Goal: Information Seeking & Learning: Compare options

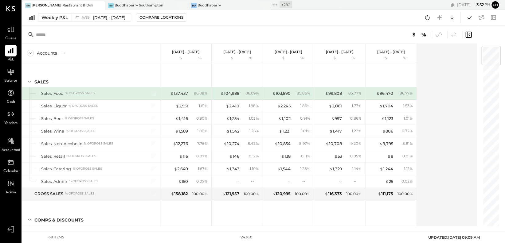
click at [278, 4] on icon at bounding box center [275, 5] width 8 height 8
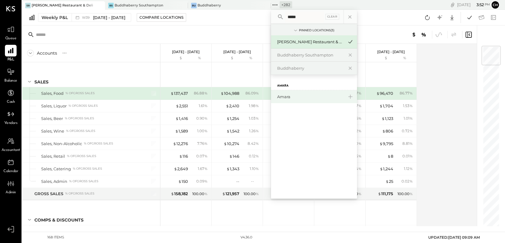
type input "*****"
click at [283, 98] on div "Amara" at bounding box center [310, 97] width 66 height 6
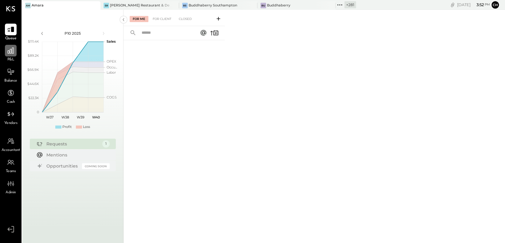
click at [6, 45] on div at bounding box center [11, 51] width 12 height 12
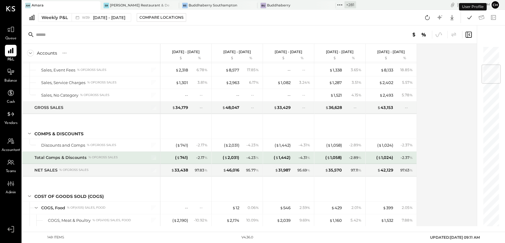
scroll to position [156, 0]
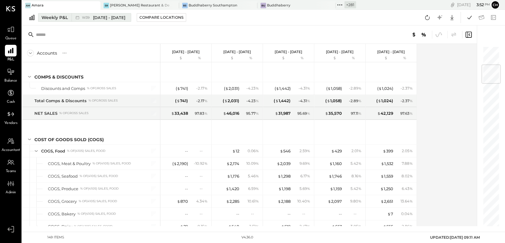
click at [76, 19] on icon at bounding box center [77, 17] width 3 height 3
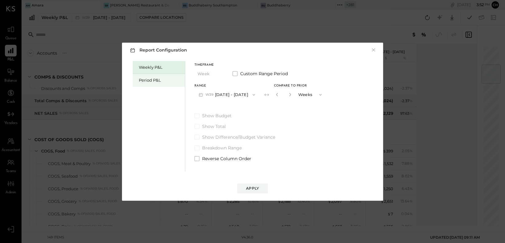
click at [146, 78] on div "Period P&L" at bounding box center [160, 80] width 43 height 6
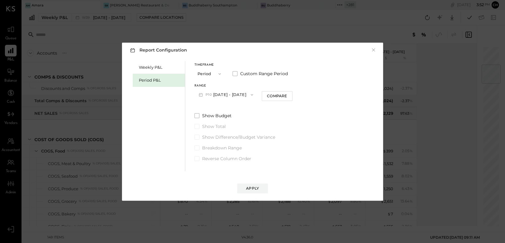
click at [229, 93] on button "P10 [DATE] - [DATE]" at bounding box center [225, 94] width 63 height 11
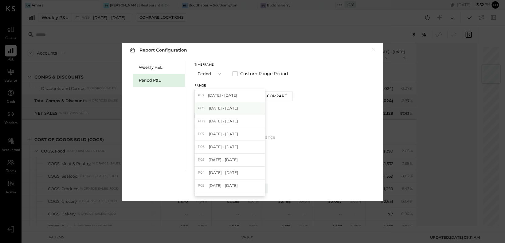
click at [229, 106] on span "[DATE] - [DATE]" at bounding box center [223, 108] width 29 height 5
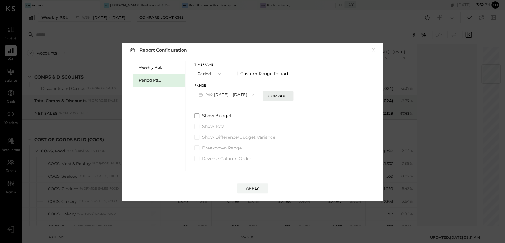
click at [278, 97] on div "Compare" at bounding box center [278, 95] width 20 height 5
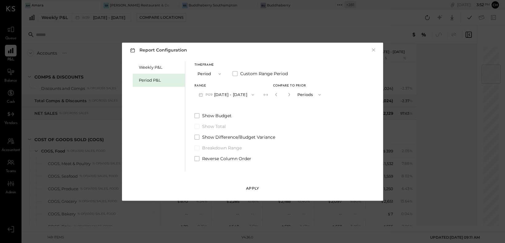
click at [250, 189] on div "Apply" at bounding box center [252, 188] width 13 height 5
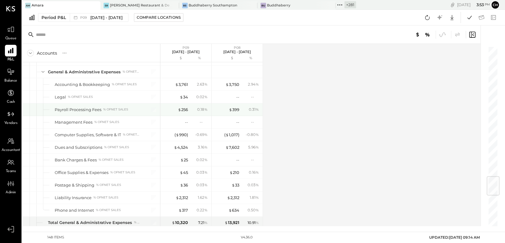
scroll to position [1060, 0]
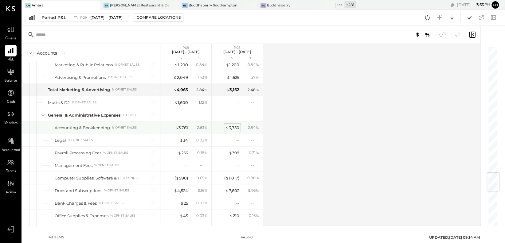
click at [230, 125] on div "$ 3,750" at bounding box center [232, 128] width 14 height 6
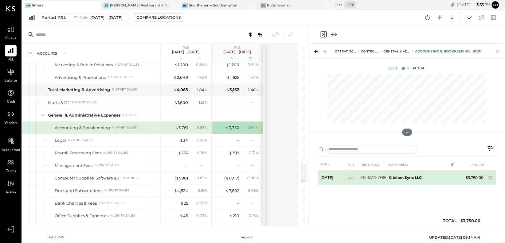
click at [440, 181] on td "Kitchen Sync LLC" at bounding box center [417, 177] width 62 height 15
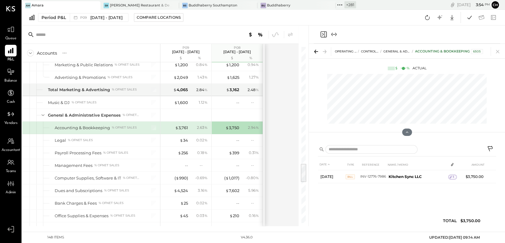
click at [324, 35] on icon "Close panel" at bounding box center [323, 34] width 7 height 7
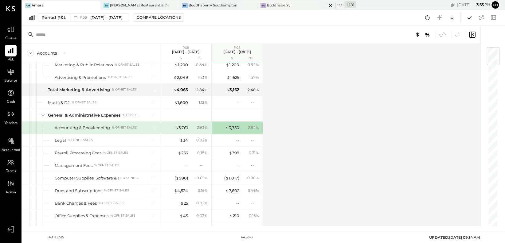
click at [292, 4] on div "Bu Buddhaberry" at bounding box center [291, 6] width 69 height 6
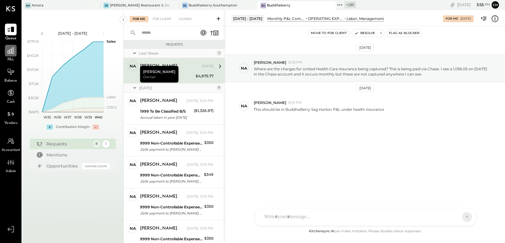
click at [15, 52] on div at bounding box center [11, 51] width 12 height 12
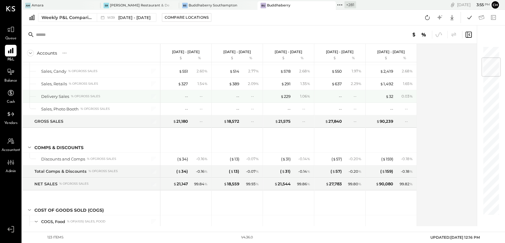
scroll to position [264, 0]
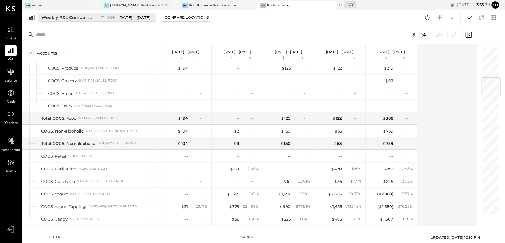
click at [87, 16] on div "Weekly P&L Comparison" at bounding box center [67, 17] width 52 height 6
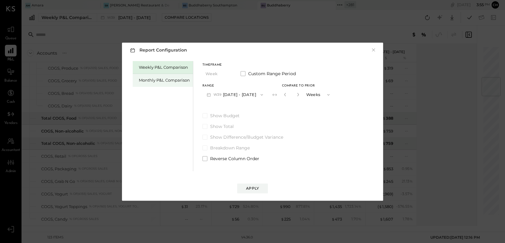
click at [152, 78] on div "Monthly P&L Comparison" at bounding box center [164, 80] width 51 height 6
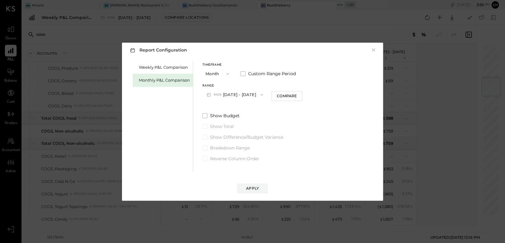
click at [240, 94] on button "M09 [DATE] - [DATE]" at bounding box center [234, 94] width 65 height 11
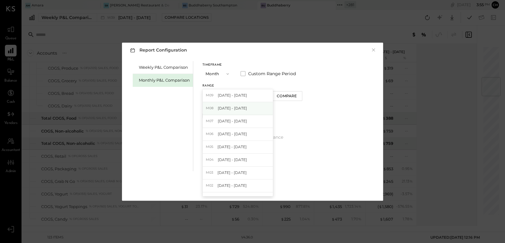
click at [240, 107] on span "[DATE] - [DATE]" at bounding box center [232, 108] width 29 height 5
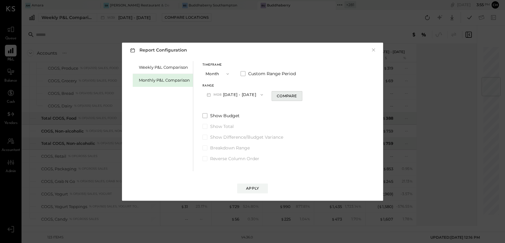
click at [283, 99] on button "Compare" at bounding box center [286, 96] width 31 height 10
click at [257, 188] on div "Apply" at bounding box center [252, 188] width 13 height 5
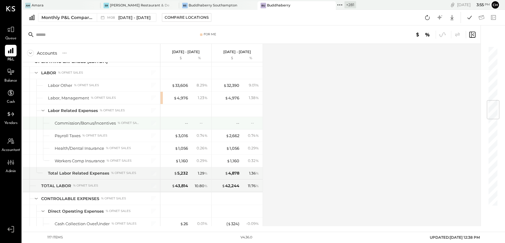
scroll to position [461, 0]
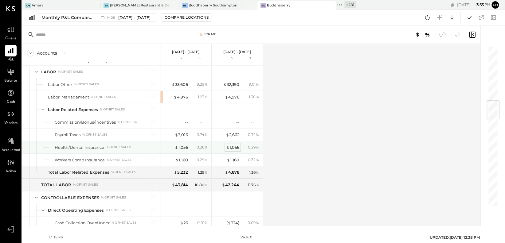
click at [228, 145] on span "$" at bounding box center [227, 147] width 3 height 5
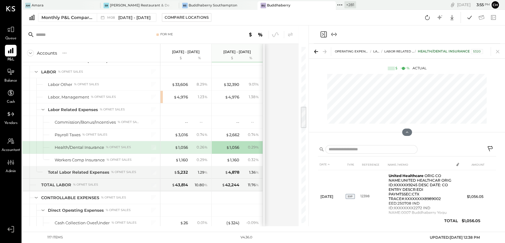
click at [323, 34] on icon "Close panel" at bounding box center [323, 34] width 2 height 3
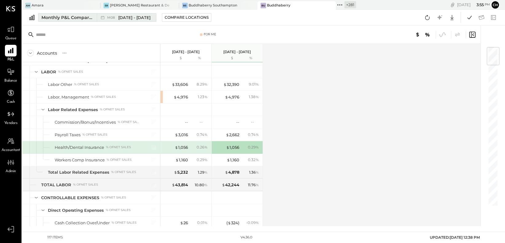
click at [135, 20] on span "[DATE] - [DATE]" at bounding box center [134, 18] width 32 height 6
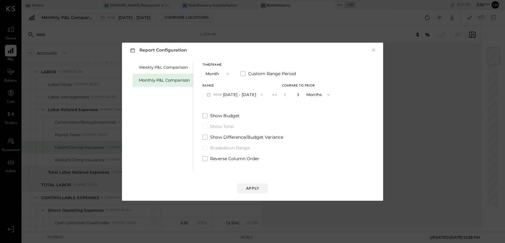
click at [296, 93] on icon "button" at bounding box center [298, 95] width 4 height 4
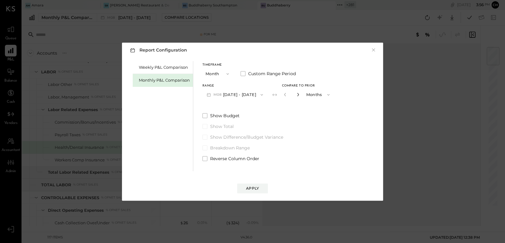
click at [296, 93] on icon "button" at bounding box center [298, 95] width 4 height 4
type input "*"
click at [264, 186] on button "Apply" at bounding box center [252, 189] width 31 height 10
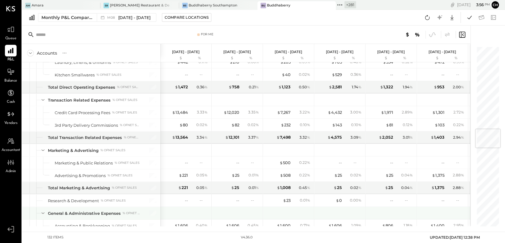
scroll to position [709, 0]
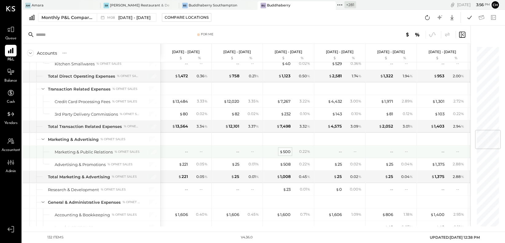
click at [287, 149] on div "$ 500" at bounding box center [284, 152] width 11 height 6
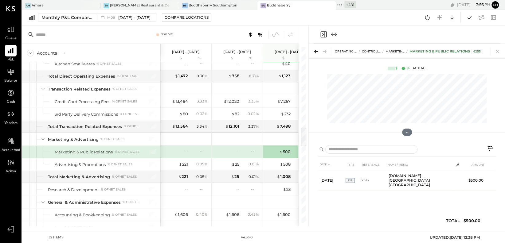
click at [324, 32] on icon "Close panel" at bounding box center [323, 34] width 7 height 7
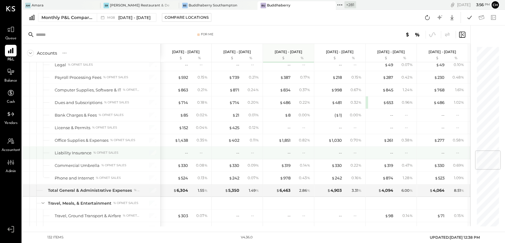
scroll to position [882, 0]
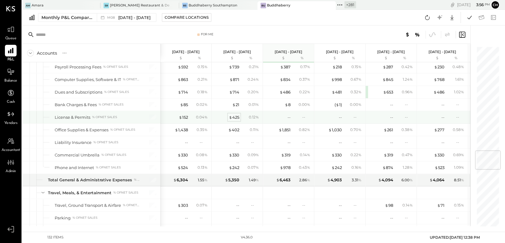
click at [236, 115] on div "$ 425" at bounding box center [234, 118] width 10 height 6
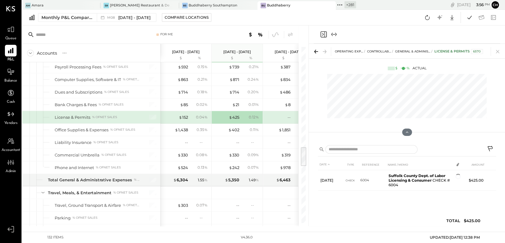
click at [324, 33] on icon "Close panel" at bounding box center [323, 34] width 6 height 6
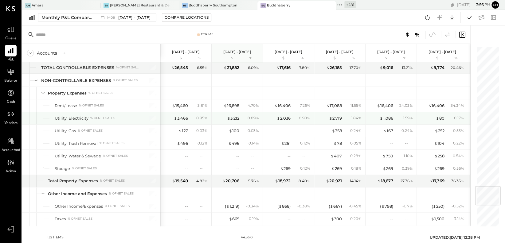
scroll to position [1201, 0]
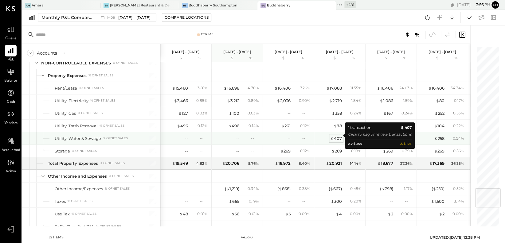
click at [336, 136] on div "$ 407" at bounding box center [335, 139] width 11 height 6
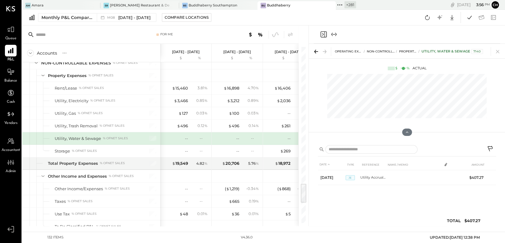
click at [323, 34] on icon "Close panel" at bounding box center [323, 34] width 2 height 3
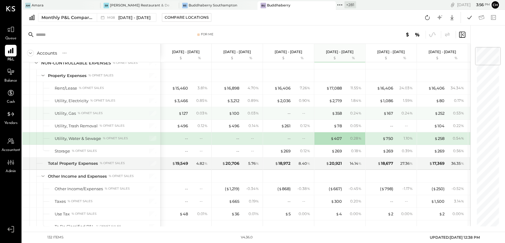
scroll to position [1194, 0]
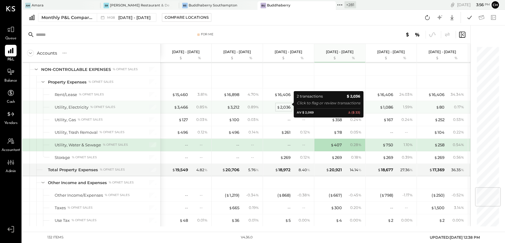
click at [284, 104] on div "$ 2,036" at bounding box center [284, 107] width 14 height 6
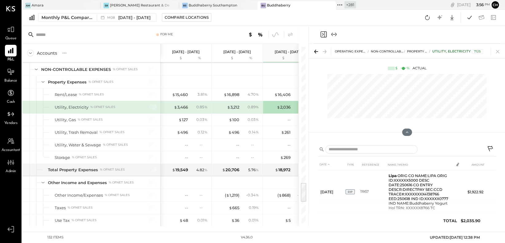
click at [322, 35] on icon "Close panel" at bounding box center [323, 34] width 7 height 7
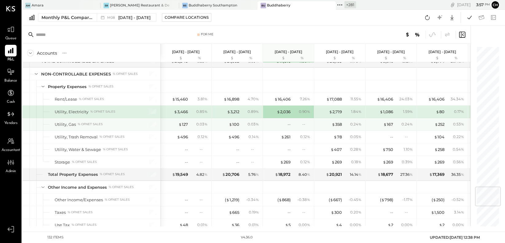
scroll to position [1185, 0]
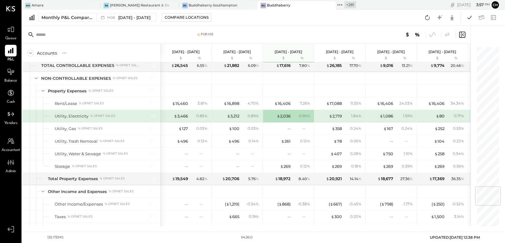
click at [342, 111] on div "$ 2,719 1.84 %" at bounding box center [340, 116] width 46 height 12
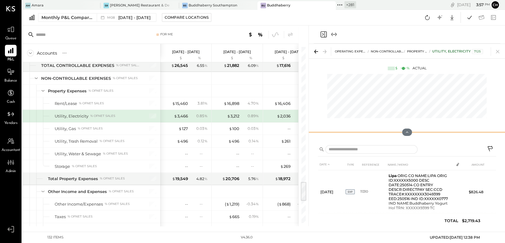
scroll to position [1, 0]
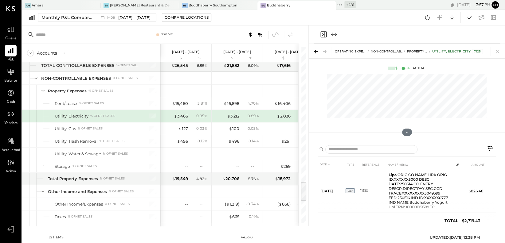
click at [322, 32] on icon "Close panel" at bounding box center [323, 34] width 7 height 7
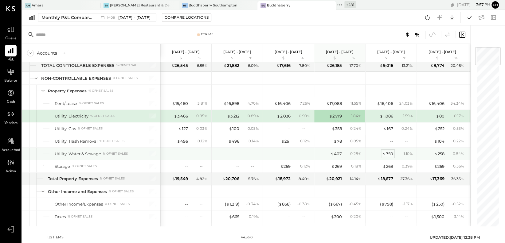
click at [385, 151] on div "$ 750" at bounding box center [387, 154] width 11 height 6
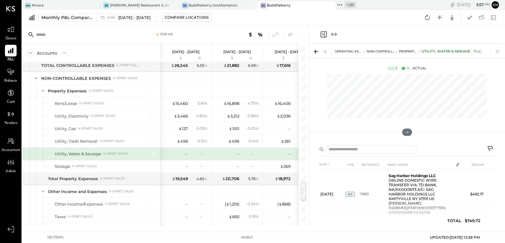
click at [321, 34] on icon "Close panel" at bounding box center [323, 34] width 7 height 7
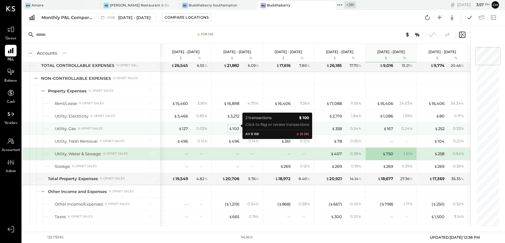
click at [236, 126] on div "$ 100" at bounding box center [234, 129] width 10 height 6
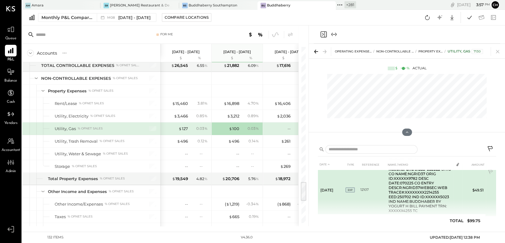
scroll to position [68, 0]
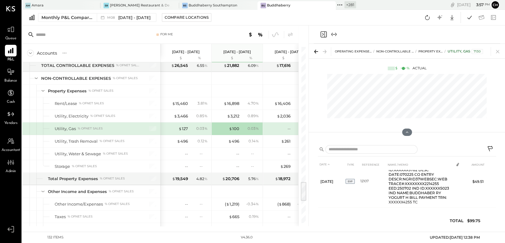
click at [324, 35] on icon "Close panel" at bounding box center [323, 34] width 7 height 7
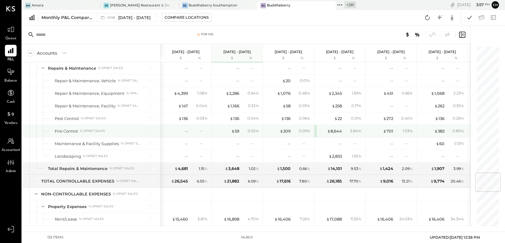
scroll to position [1068, 0]
click at [286, 130] on div "$ 209" at bounding box center [285, 132] width 11 height 6
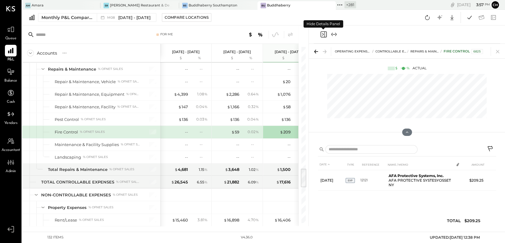
click at [323, 32] on icon "Close panel" at bounding box center [323, 34] width 7 height 7
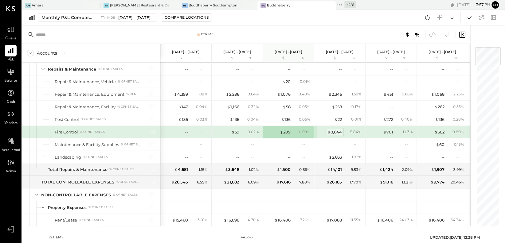
click at [336, 129] on div "$ 8,644" at bounding box center [334, 132] width 15 height 6
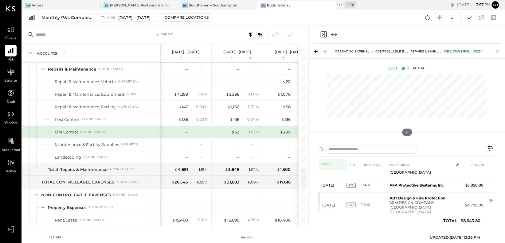
scroll to position [20, 0]
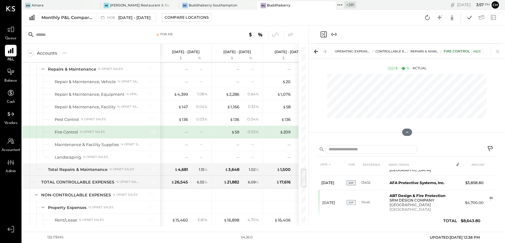
click at [322, 32] on icon "Close panel" at bounding box center [323, 34] width 6 height 6
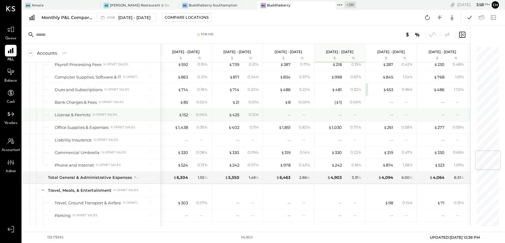
scroll to position [882, 0]
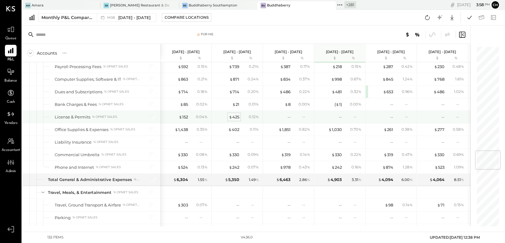
click at [235, 115] on div "$ 425" at bounding box center [234, 117] width 10 height 6
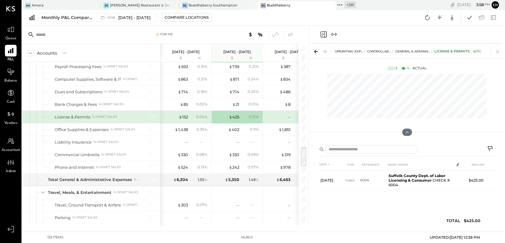
click at [324, 35] on icon "Close panel" at bounding box center [323, 34] width 7 height 7
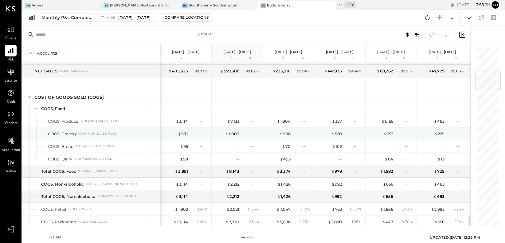
scroll to position [193, 0]
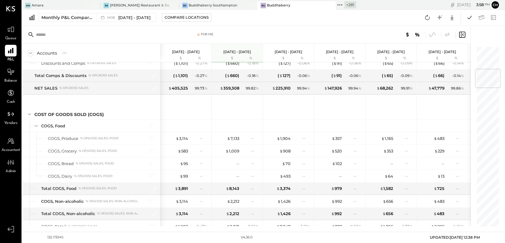
click at [336, 5] on icon at bounding box center [340, 5] width 8 height 8
click at [336, 4] on icon at bounding box center [340, 5] width 8 height 8
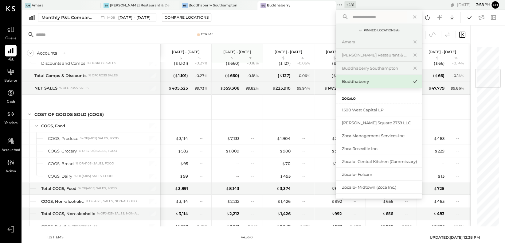
click at [356, 3] on div "[DATE] 3 : 58 pm Ch User Profile" at bounding box center [430, 5] width 149 height 10
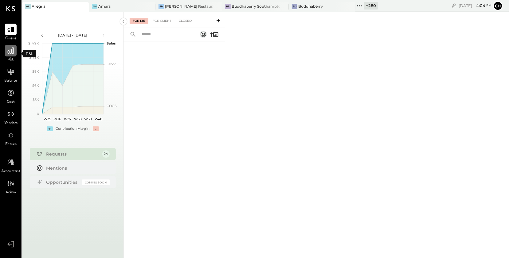
click at [14, 50] on icon at bounding box center [11, 51] width 8 height 8
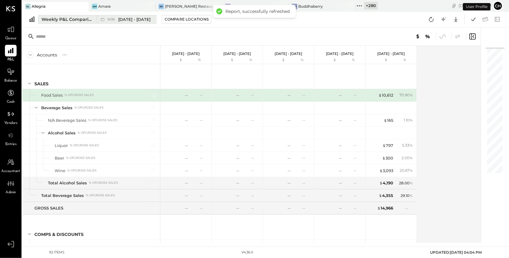
click at [75, 23] on button "Weekly P&L Comparison W39 [DATE] - [DATE]" at bounding box center [97, 19] width 118 height 9
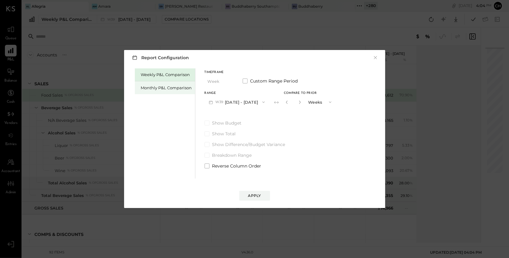
click at [155, 85] on div "Monthly P&L Comparison" at bounding box center [166, 88] width 51 height 6
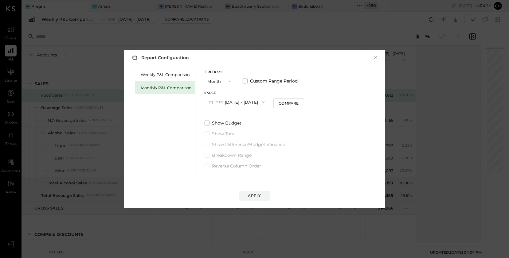
click at [240, 102] on button "M09 [DATE] - [DATE]" at bounding box center [237, 101] width 65 height 11
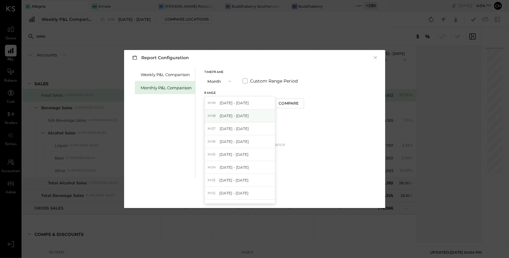
click at [243, 118] on span "[DATE] - [DATE]" at bounding box center [234, 115] width 29 height 5
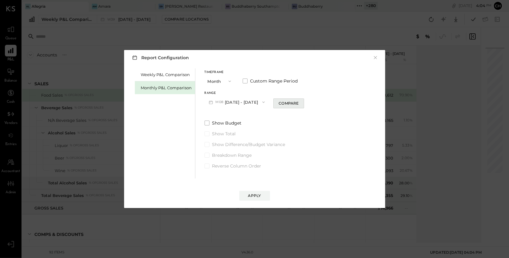
click at [282, 106] on div "Compare" at bounding box center [289, 103] width 20 height 5
click at [298, 102] on icon "button" at bounding box center [300, 102] width 4 height 4
type input "*"
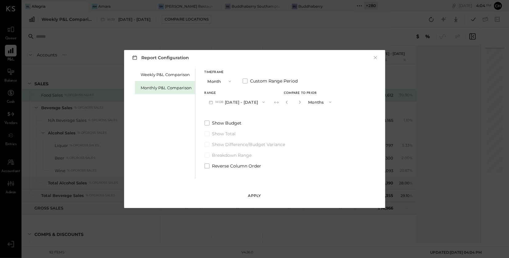
click at [262, 193] on button "Apply" at bounding box center [254, 196] width 31 height 10
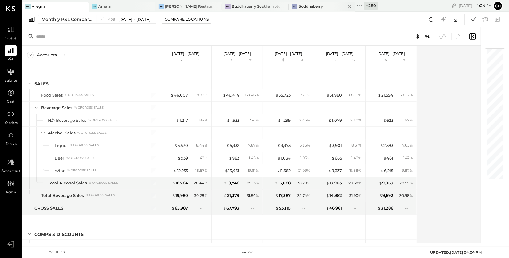
click at [301, 6] on div "Buddhaberry" at bounding box center [310, 6] width 25 height 5
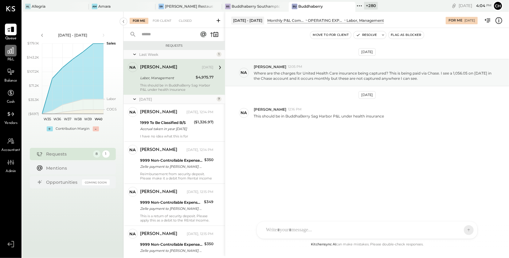
click at [11, 55] on div at bounding box center [11, 51] width 12 height 12
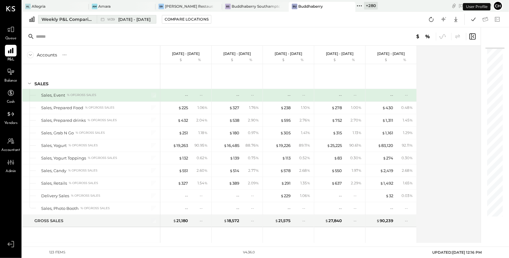
click at [90, 20] on div "Weekly P&L Comparison" at bounding box center [67, 19] width 52 height 6
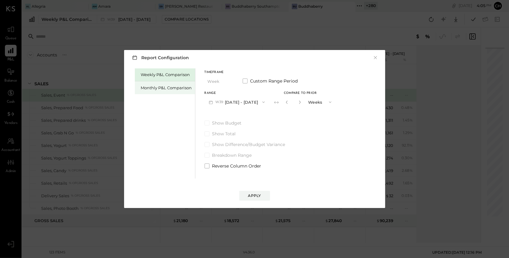
click at [164, 88] on div "Monthly P&L Comparison" at bounding box center [166, 88] width 51 height 6
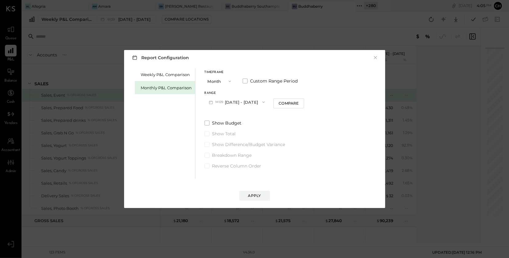
click at [248, 102] on button "M09 [DATE] - [DATE]" at bounding box center [237, 101] width 65 height 11
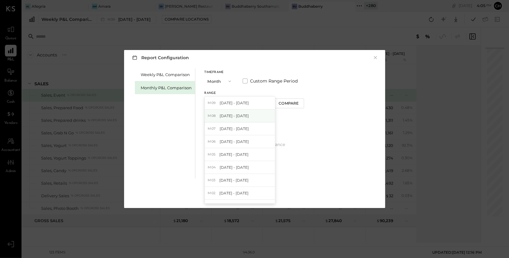
click at [246, 115] on span "[DATE] - [DATE]" at bounding box center [234, 115] width 29 height 5
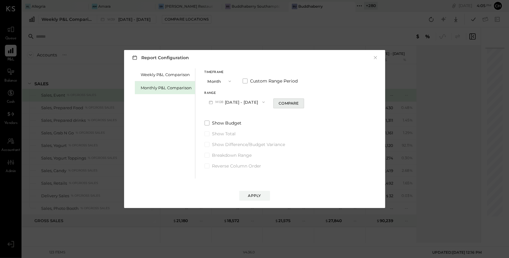
click at [285, 104] on div "Compare" at bounding box center [289, 103] width 20 height 5
click at [298, 101] on icon "button" at bounding box center [300, 102] width 4 height 4
type input "*"
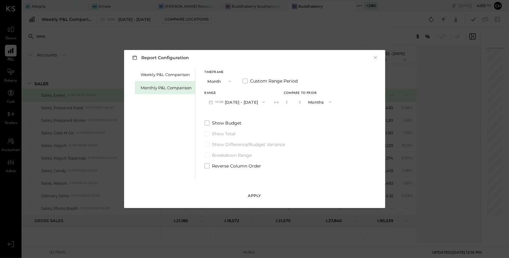
click at [255, 197] on div "Apply" at bounding box center [254, 195] width 13 height 5
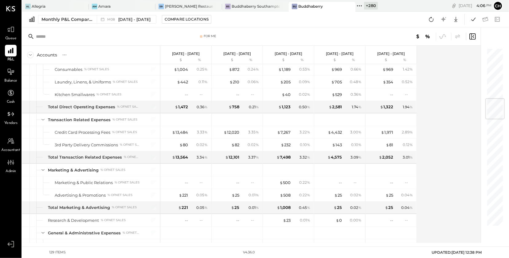
scroll to position [428, 0]
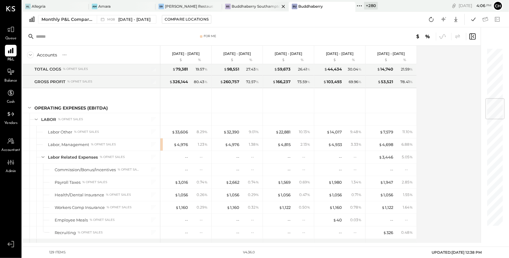
click at [244, 6] on div "Buddhaberry Southampton" at bounding box center [256, 6] width 48 height 5
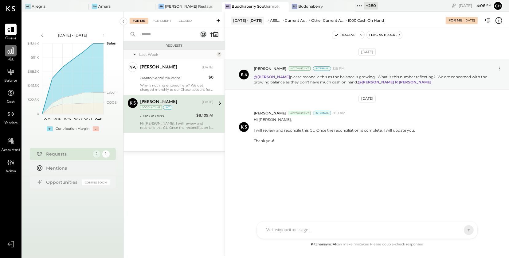
click at [14, 50] on icon at bounding box center [11, 51] width 8 height 8
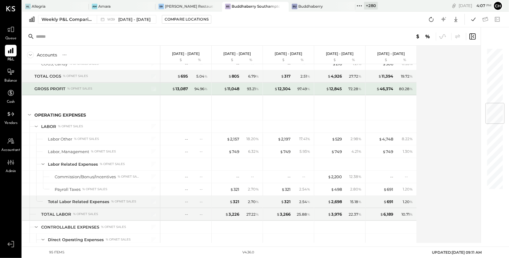
scroll to position [424, 0]
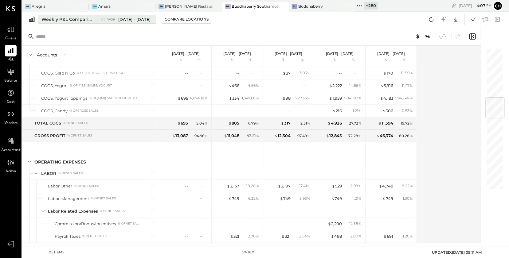
click at [65, 20] on div "Weekly P&L Comparison" at bounding box center [67, 19] width 52 height 6
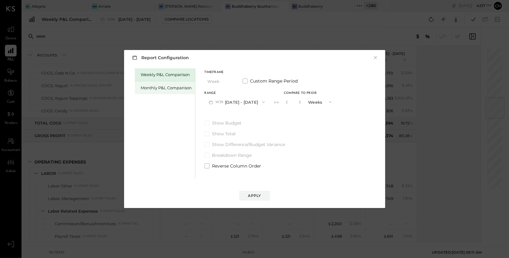
click at [151, 86] on div "Monthly P&L Comparison" at bounding box center [166, 88] width 51 height 6
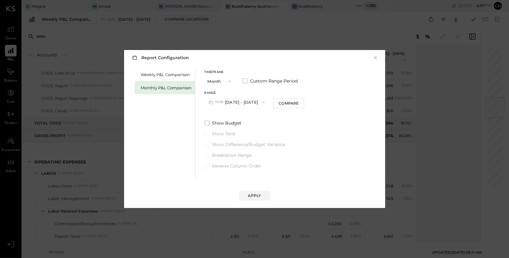
click at [232, 102] on button "M09 [DATE] - [DATE]" at bounding box center [237, 101] width 65 height 11
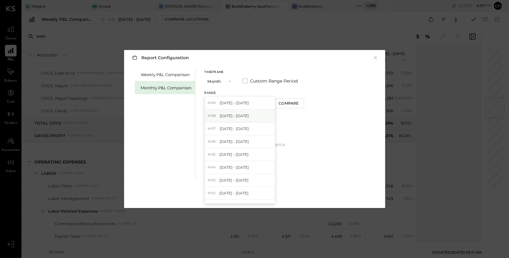
click at [236, 115] on span "[DATE] - [DATE]" at bounding box center [234, 115] width 29 height 5
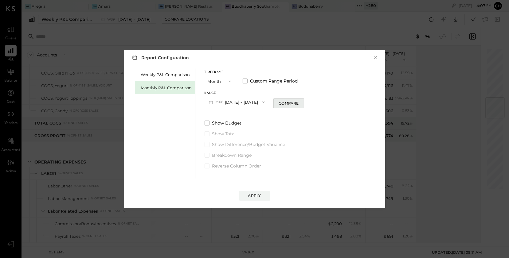
click at [279, 106] on button "Compare" at bounding box center [288, 104] width 31 height 10
click at [298, 101] on icon "button" at bounding box center [300, 102] width 4 height 4
type input "*"
click at [261, 196] on button "Apply" at bounding box center [254, 196] width 31 height 10
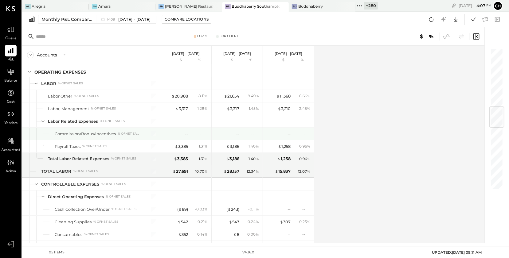
scroll to position [569, 0]
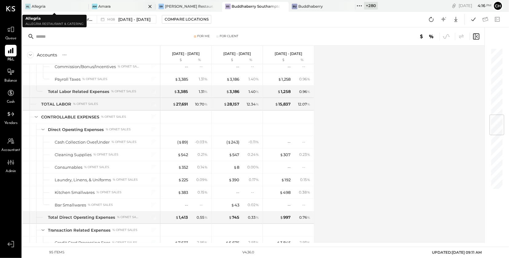
click at [109, 7] on div "Am Amara" at bounding box center [117, 7] width 57 height 6
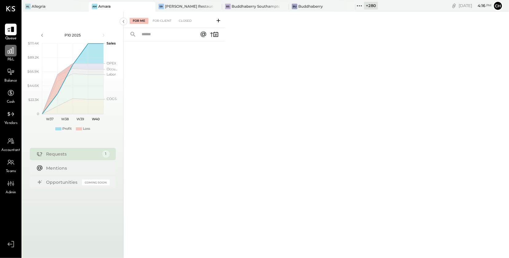
click at [12, 52] on icon at bounding box center [11, 51] width 6 height 6
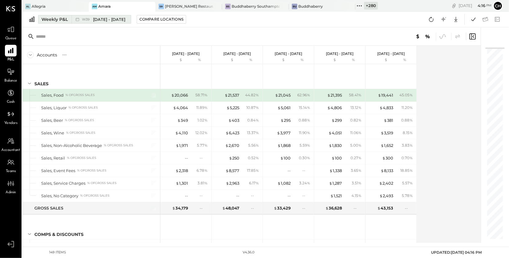
click at [84, 21] on span "W39" at bounding box center [87, 19] width 10 height 3
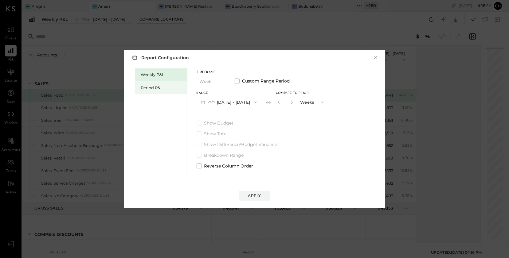
click at [150, 88] on div "Period P&L" at bounding box center [162, 88] width 43 height 6
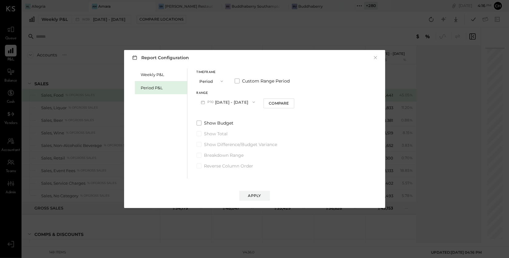
click at [216, 100] on button "P10 [DATE] - [DATE]" at bounding box center [228, 101] width 63 height 11
